Goal: Information Seeking & Learning: Learn about a topic

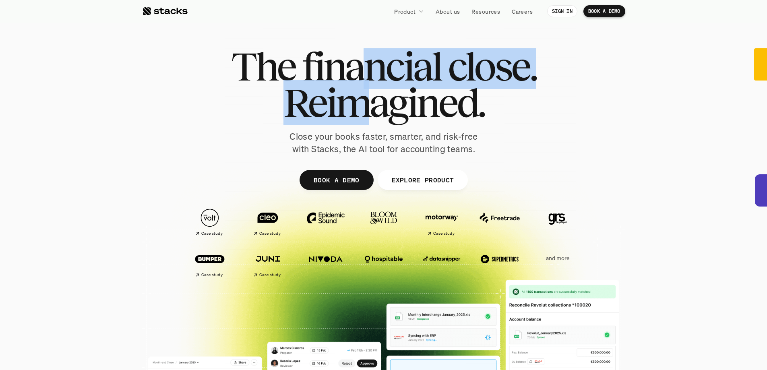
drag, startPoint x: 368, startPoint y: 76, endPoint x: 363, endPoint y: 124, distance: 48.6
click at [363, 121] on div "The financial close. Reimagined." at bounding box center [383, 84] width 305 height 72
click at [363, 121] on span "Reimagined." at bounding box center [383, 103] width 201 height 36
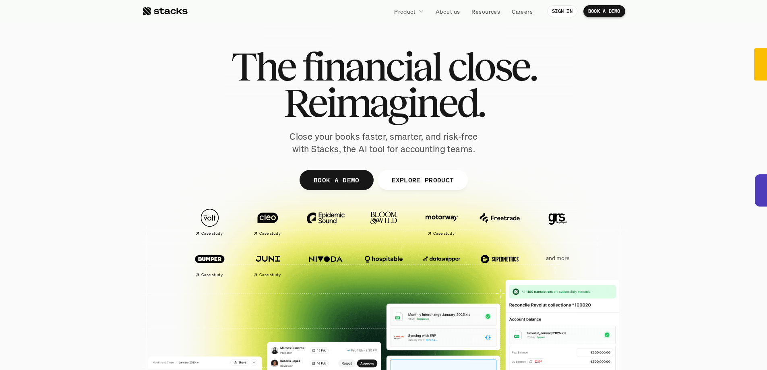
drag, startPoint x: 340, startPoint y: 141, endPoint x: 342, endPoint y: 137, distance: 4.3
click at [342, 137] on p "Close your books faster, smarter, and risk-free with Stacks, the AI tool for ac…" at bounding box center [383, 142] width 201 height 25
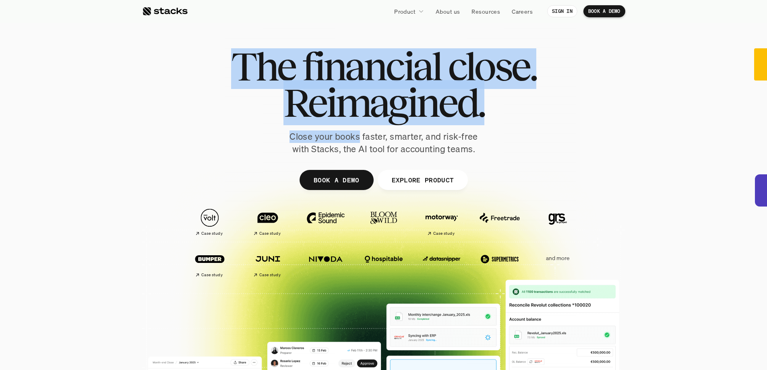
drag, startPoint x: 342, startPoint y: 137, endPoint x: 342, endPoint y: 161, distance: 23.8
click at [342, 161] on div "The financial close. Reimagined. Close your books faster, smarter, and risk-fre…" at bounding box center [383, 197] width 483 height 362
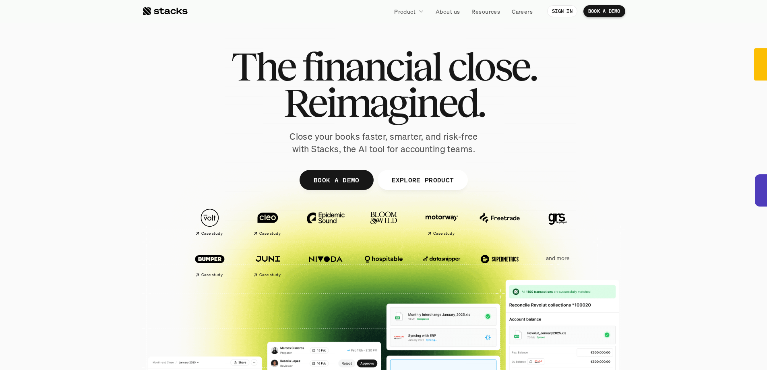
click at [387, 151] on p "Close your books faster, smarter, and risk-free with Stacks, the AI tool for ac…" at bounding box center [383, 142] width 201 height 25
click at [387, 147] on p "Close your books faster, smarter, and risk-free with Stacks, the AI tool for ac…" at bounding box center [383, 142] width 201 height 25
